Goal: Check status: Check status

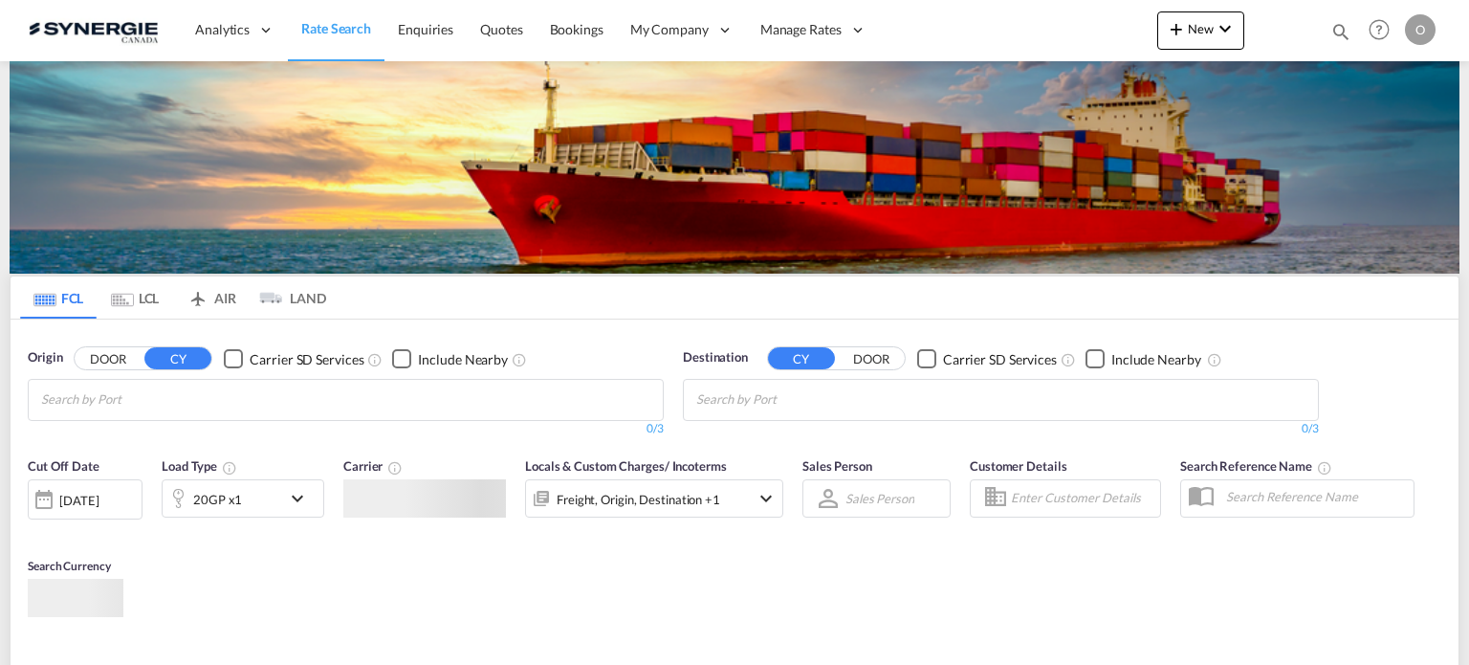
click at [1348, 31] on md-icon "icon-magnify" at bounding box center [1340, 31] width 21 height 21
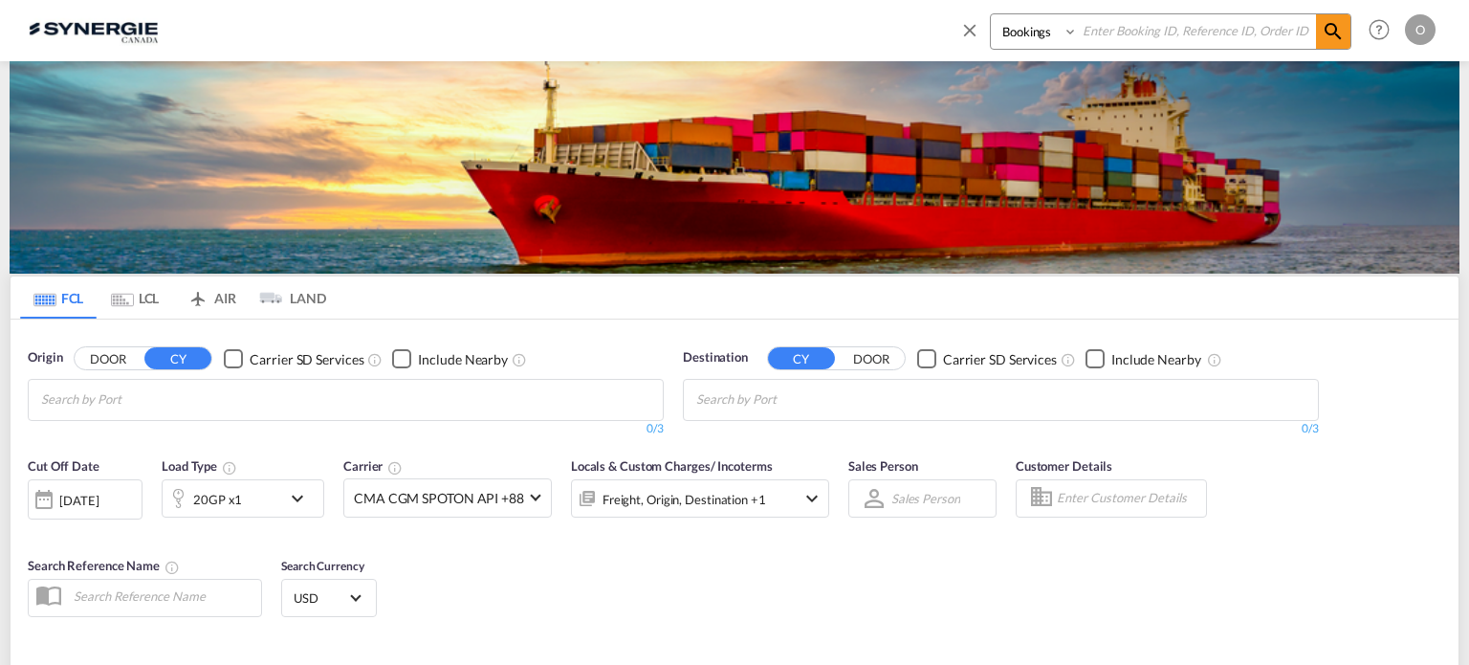
click at [1057, 30] on select "Bookings Quotes Enquiries" at bounding box center [1036, 31] width 91 height 34
select select "Quotes"
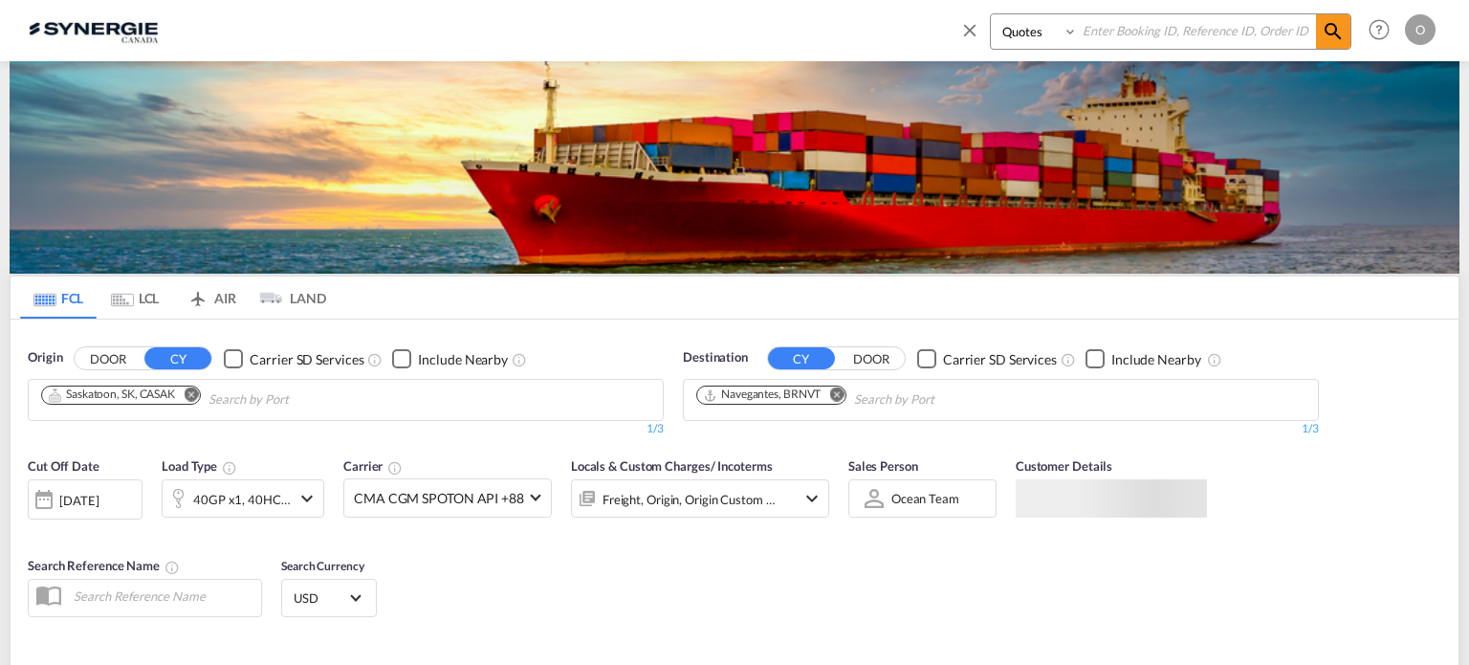
click at [991, 14] on select "Bookings Quotes Enquiries" at bounding box center [1036, 31] width 91 height 34
click at [1117, 29] on input at bounding box center [1197, 30] width 238 height 33
paste input "SYC000013873"
type input "SYC000013873"
click at [1321, 29] on span at bounding box center [1333, 31] width 34 height 34
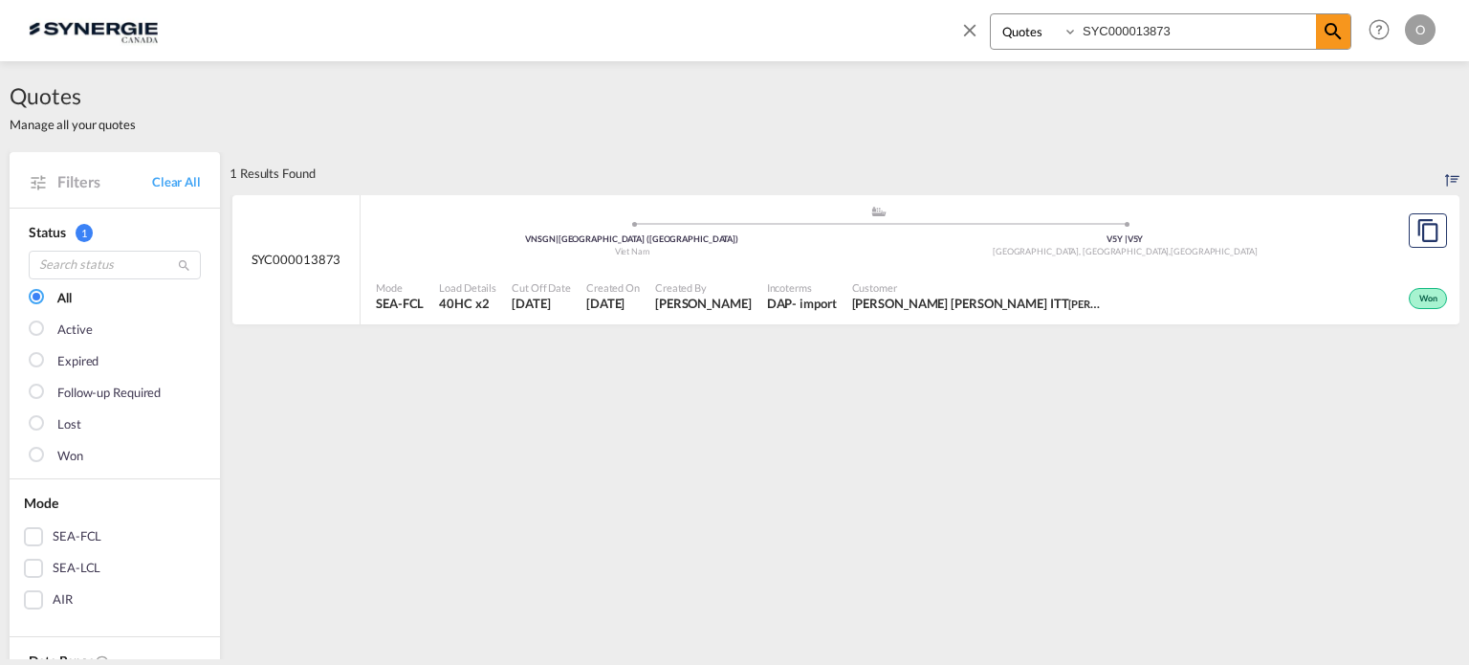
click at [1169, 253] on span "," at bounding box center [1170, 251] width 2 height 11
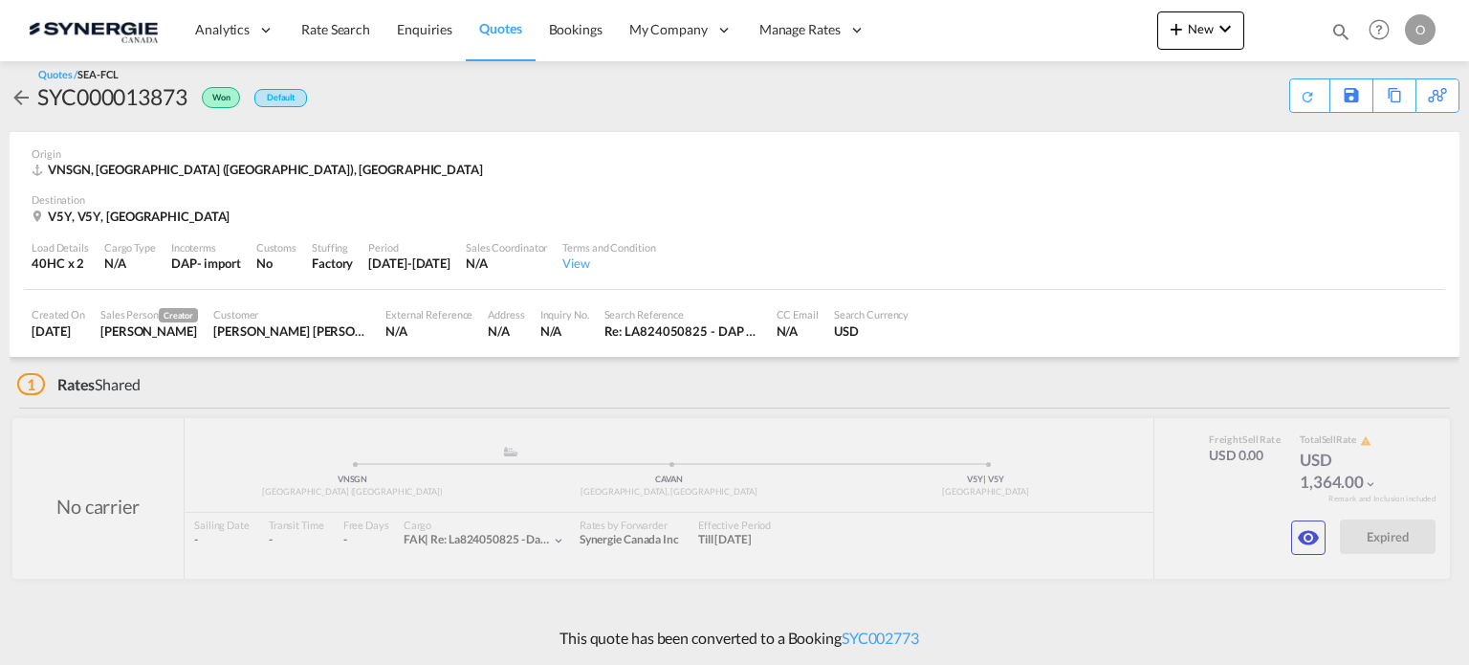
scroll to position [11, 0]
click at [1319, 535] on md-icon "icon-eye" at bounding box center [1308, 539] width 23 height 23
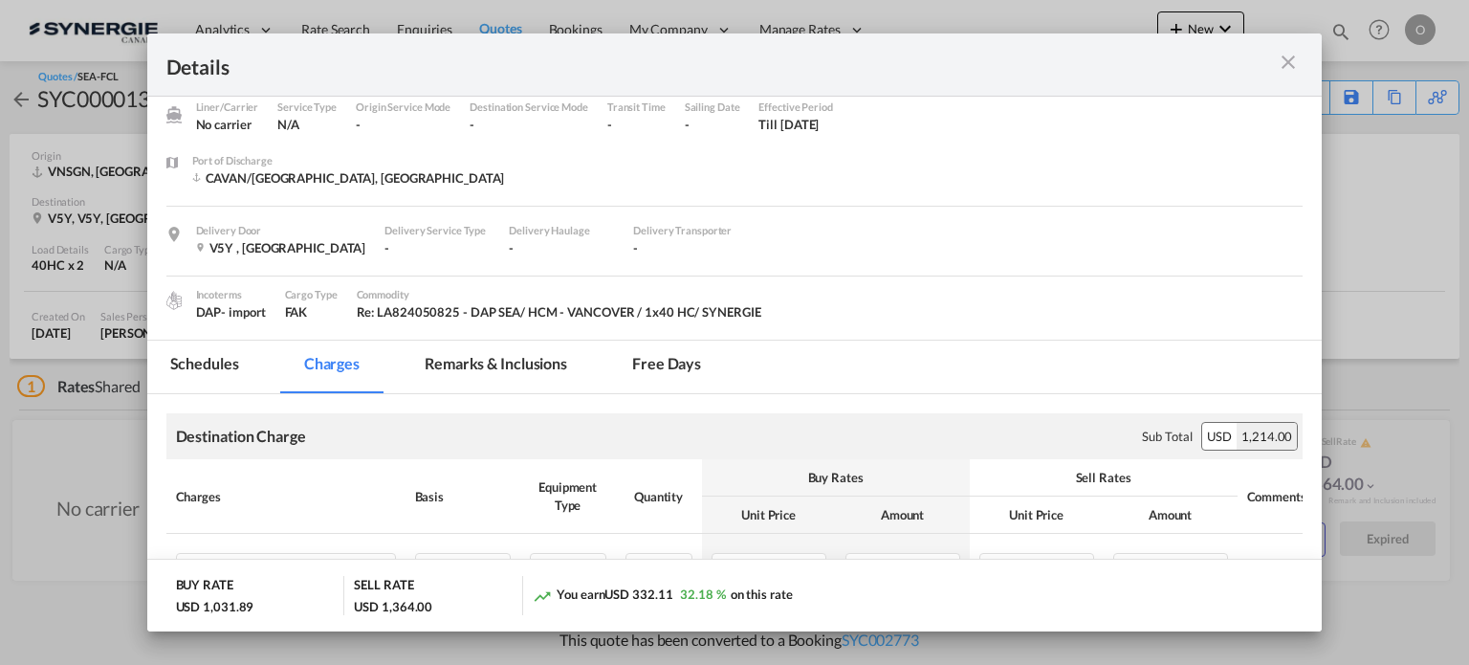
scroll to position [0, 0]
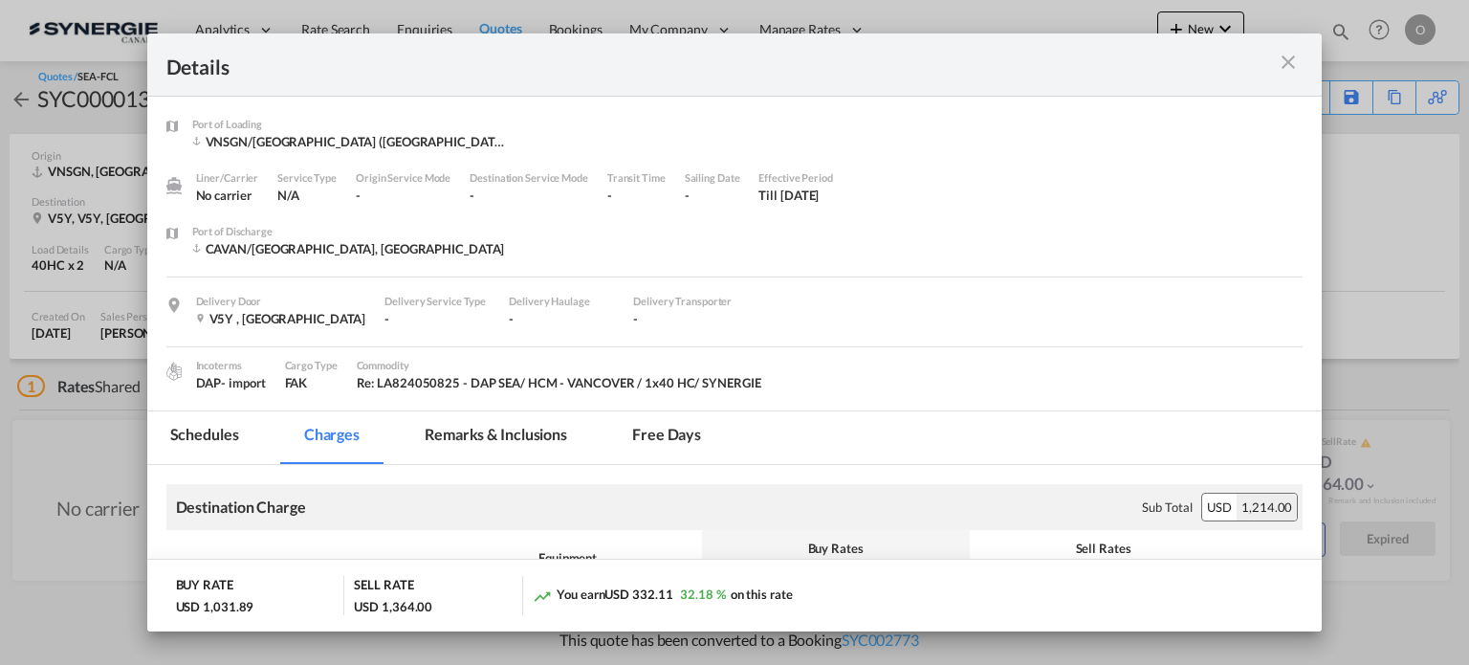
click at [534, 445] on md-tab-item "Remarks & Inclusions" at bounding box center [496, 437] width 188 height 53
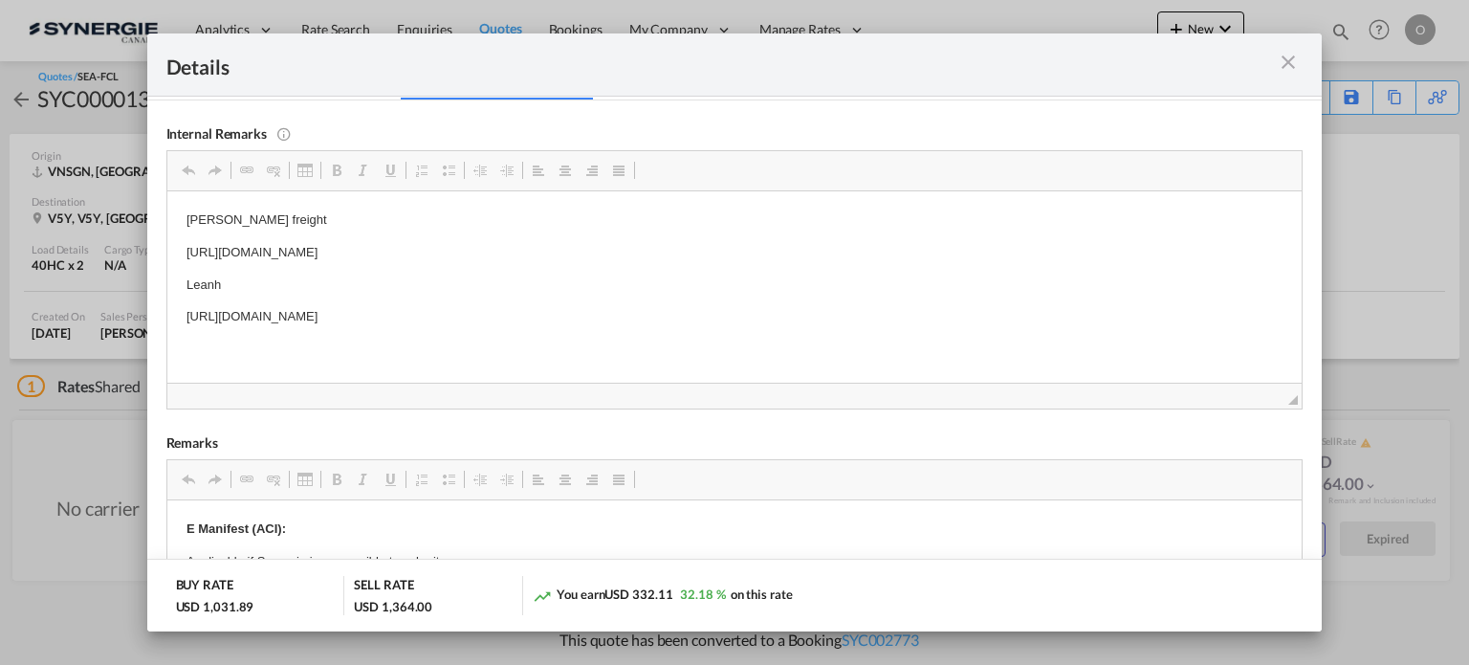
scroll to position [383, 0]
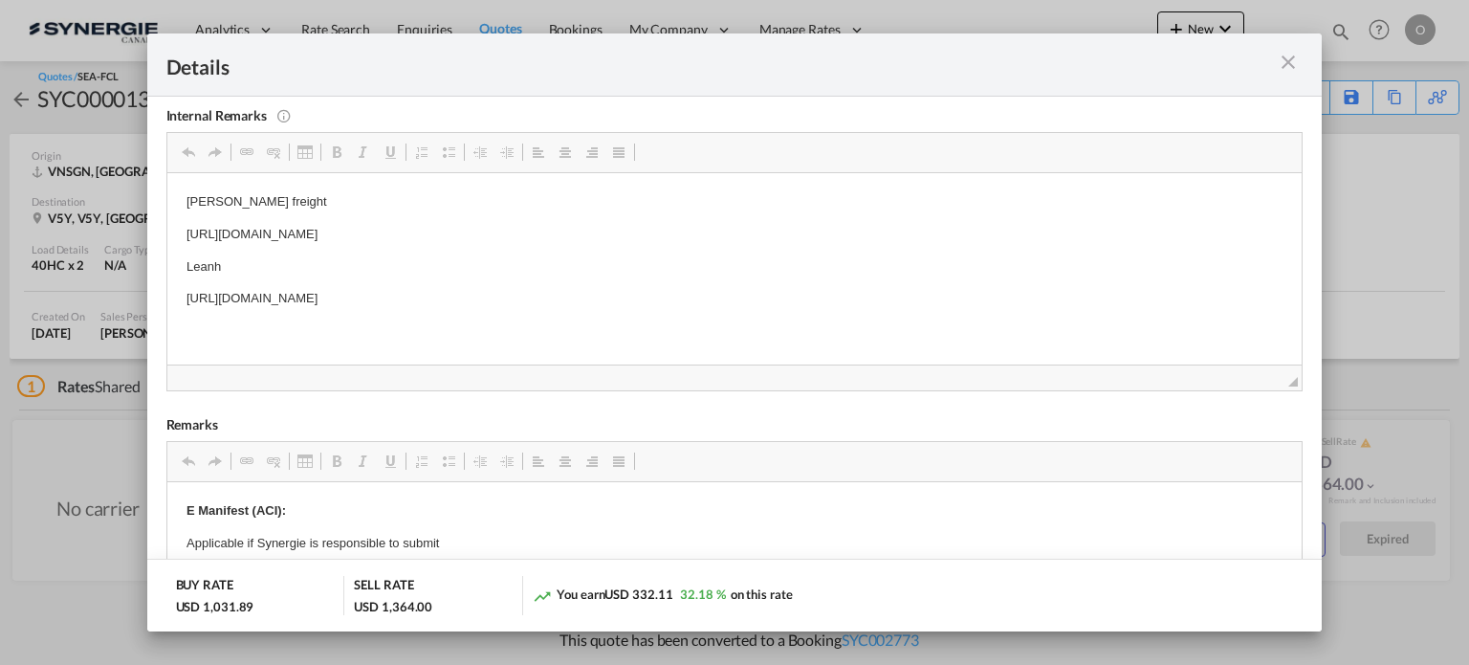
click at [1289, 67] on md-icon "icon-close m-3 fg-AAA8AD cursor" at bounding box center [1288, 62] width 23 height 23
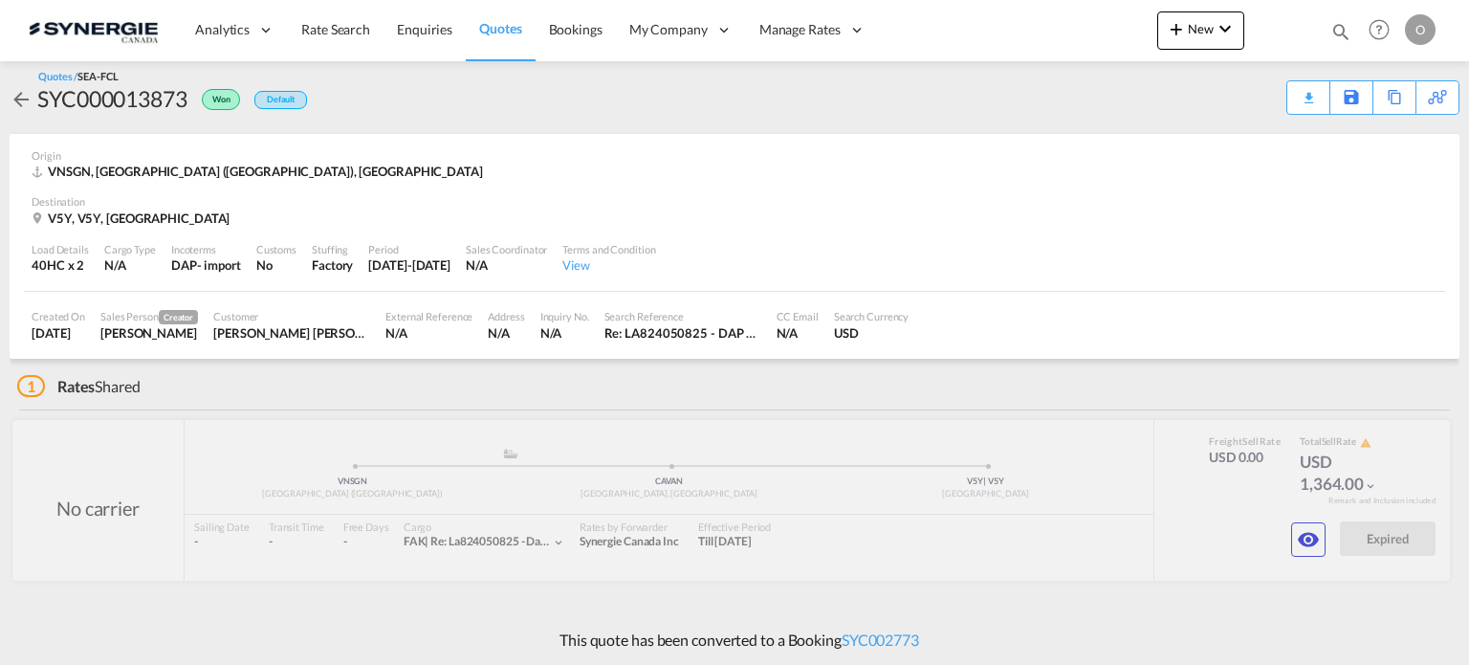
scroll to position [140, 0]
